Goal: Contribute content

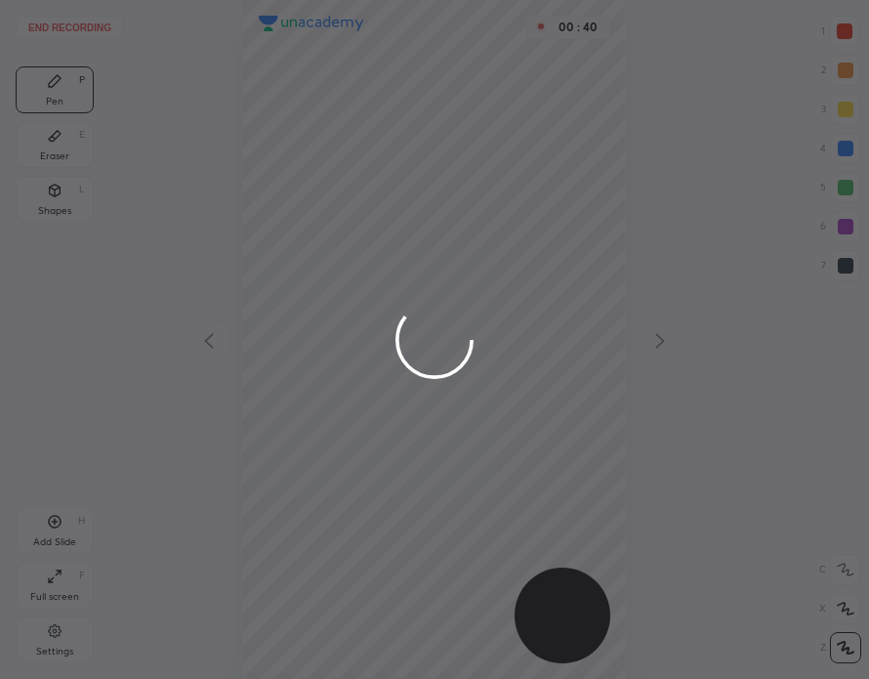
scroll to position [679, 557]
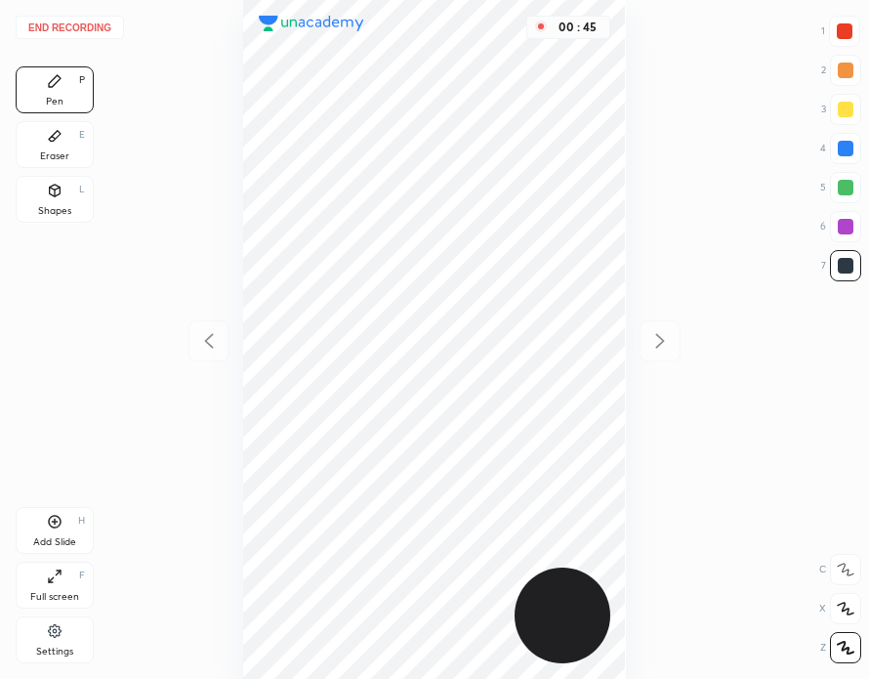
click at [97, 26] on button "End recording" at bounding box center [70, 27] width 108 height 23
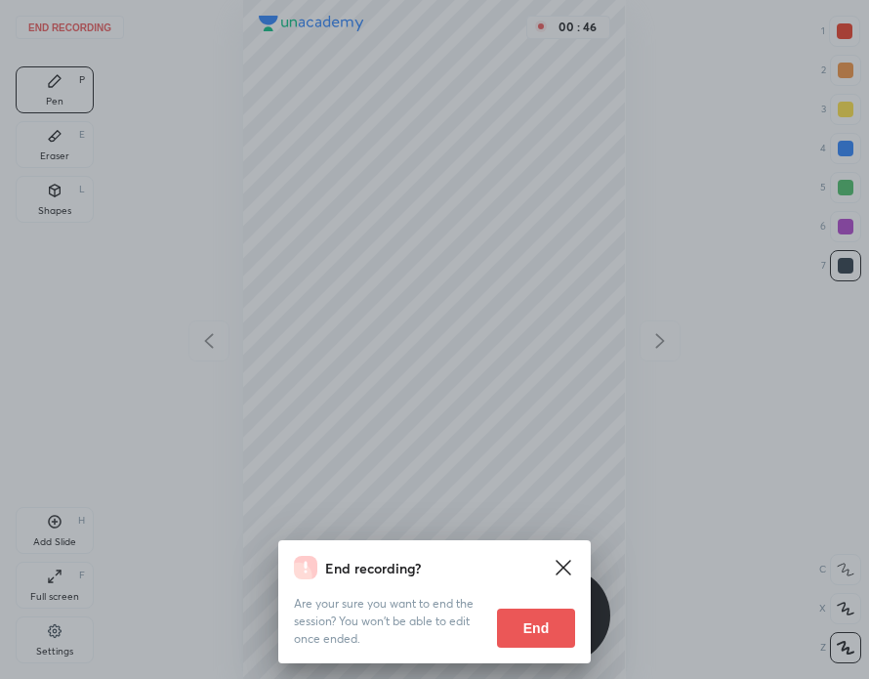
click at [537, 626] on button "End" at bounding box center [536, 627] width 78 height 39
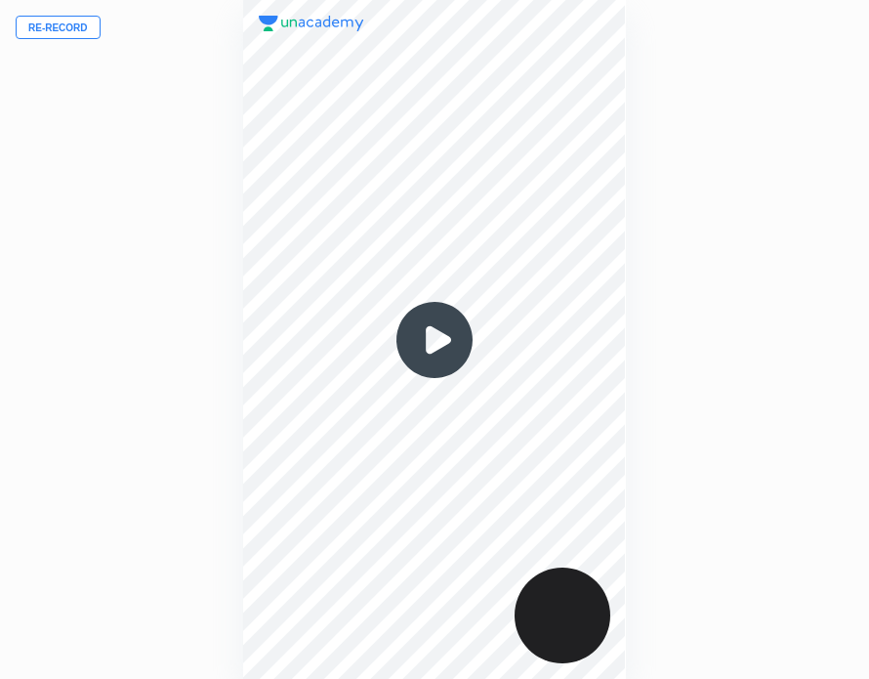
click at [76, 26] on button "Re-record" at bounding box center [58, 27] width 85 height 23
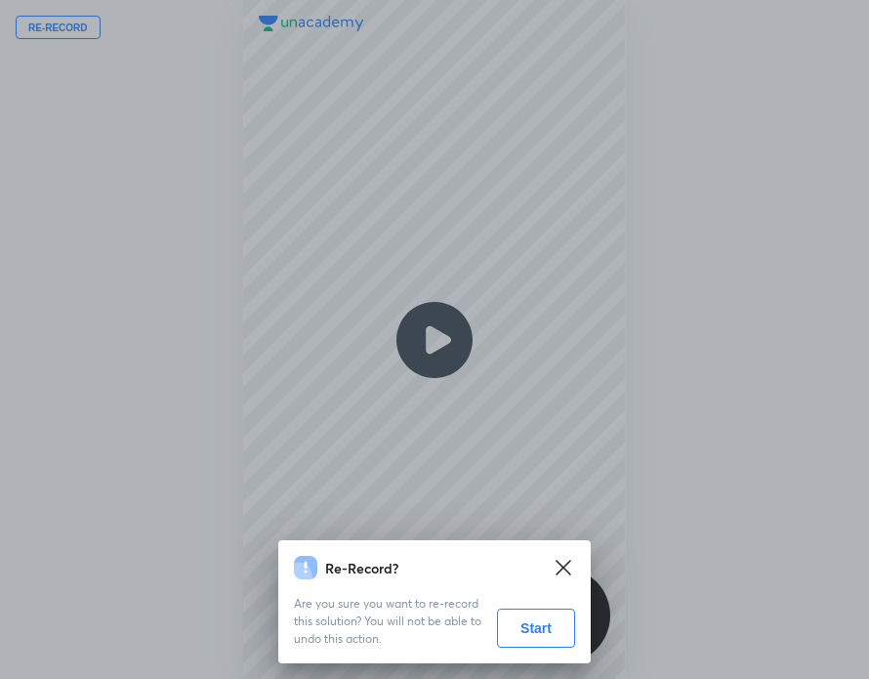
click at [547, 628] on button "Start" at bounding box center [536, 627] width 78 height 39
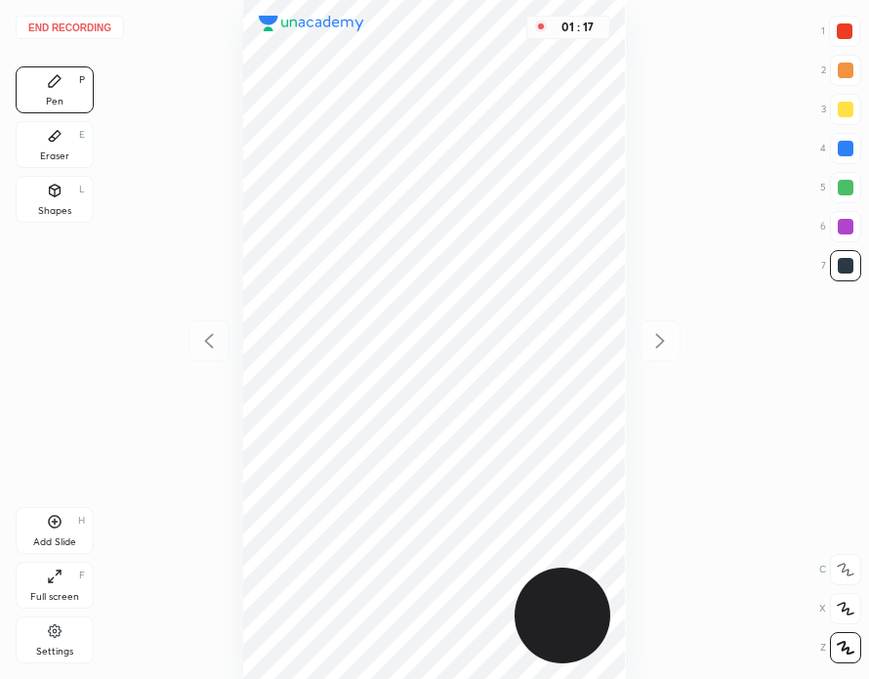
click at [76, 152] on div "Eraser E" at bounding box center [55, 144] width 78 height 47
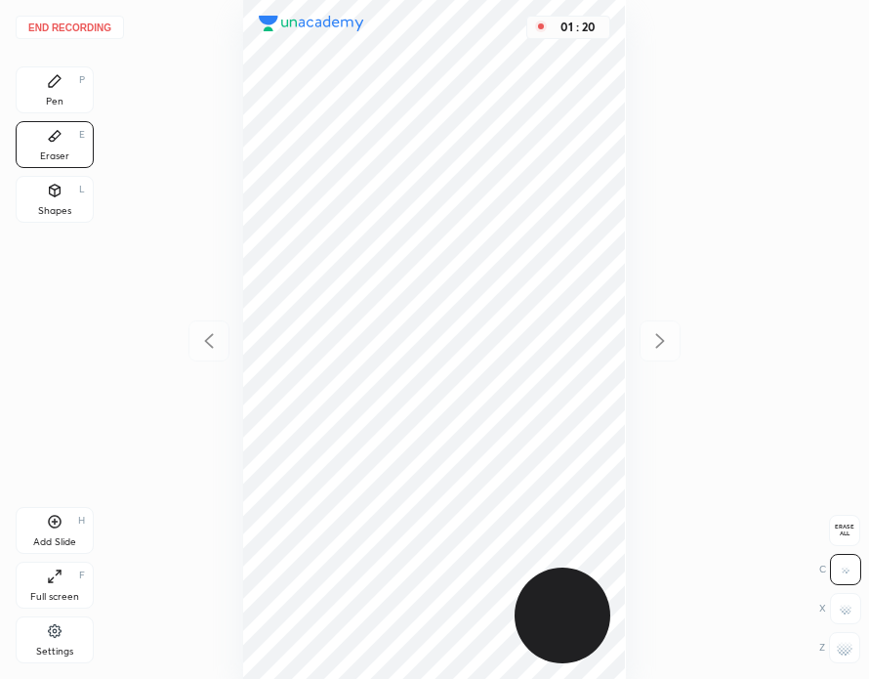
click at [77, 93] on div "Pen P" at bounding box center [55, 89] width 78 height 47
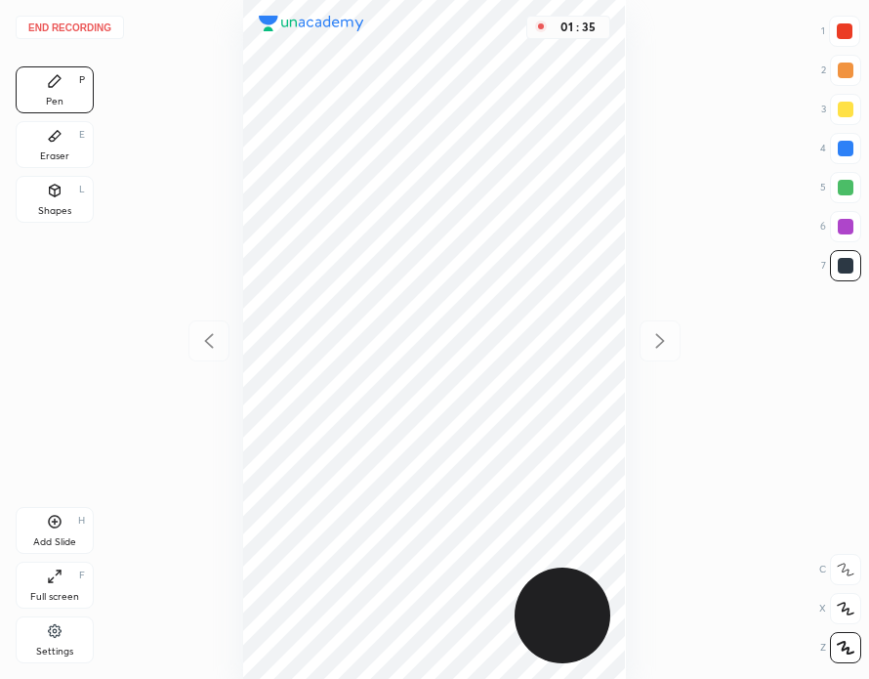
click at [60, 528] on icon at bounding box center [55, 522] width 16 height 16
click at [87, 26] on button "End recording" at bounding box center [70, 27] width 108 height 23
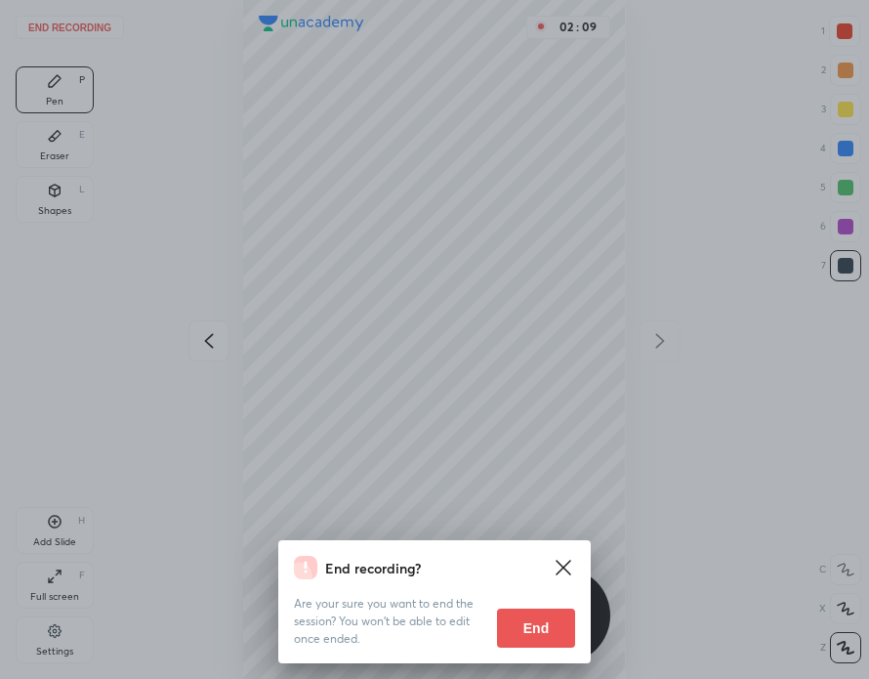
click at [543, 631] on button "End" at bounding box center [536, 627] width 78 height 39
